Goal: Information Seeking & Learning: Learn about a topic

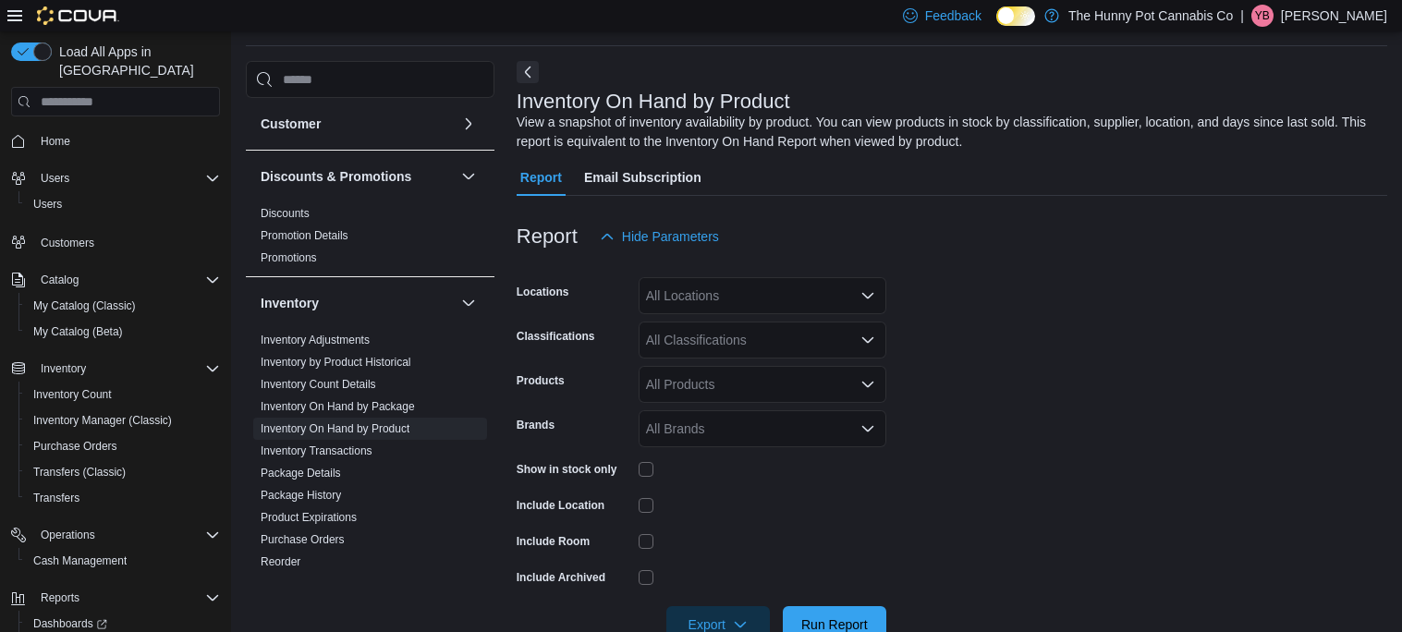
scroll to position [61, 0]
